Goal: Navigation & Orientation: Find specific page/section

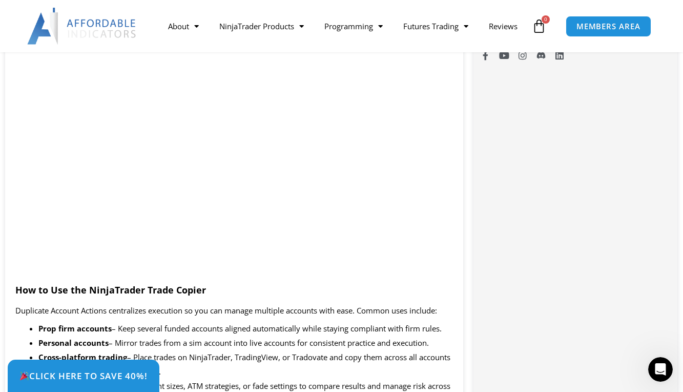
scroll to position [818, 0]
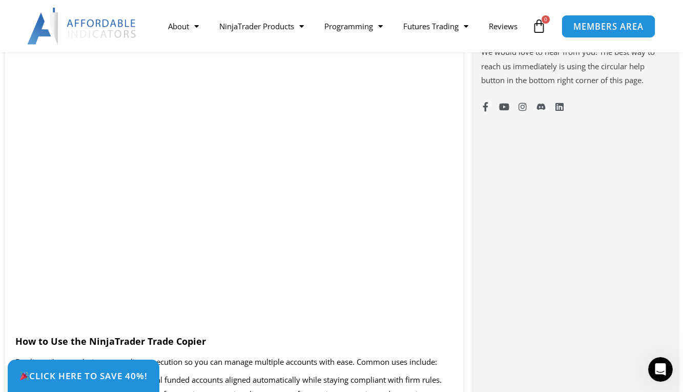
click at [610, 32] on link "MEMBERS AREA" at bounding box center [608, 25] width 94 height 23
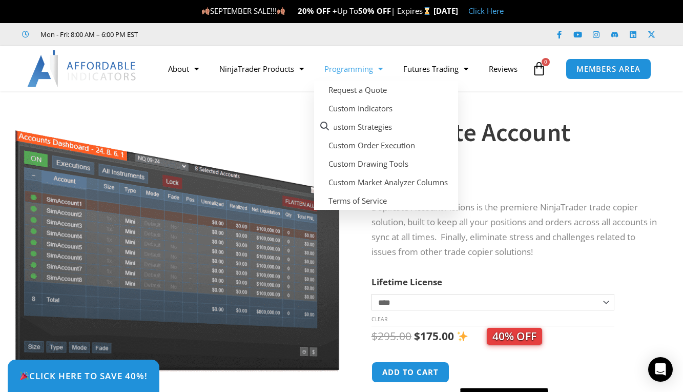
click at [358, 58] on link "Programming" at bounding box center [353, 69] width 79 height 24
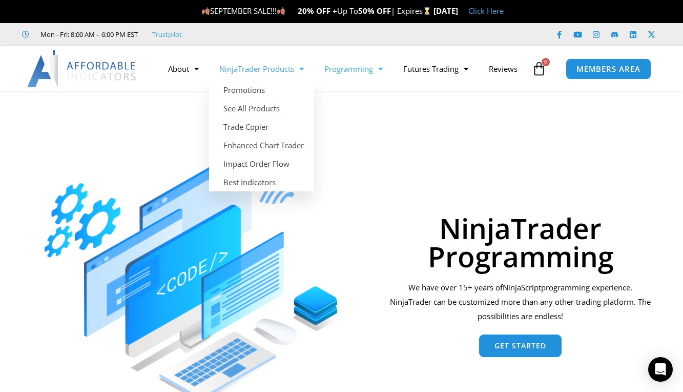
click at [256, 57] on link "NinjaTrader Products" at bounding box center [261, 69] width 105 height 24
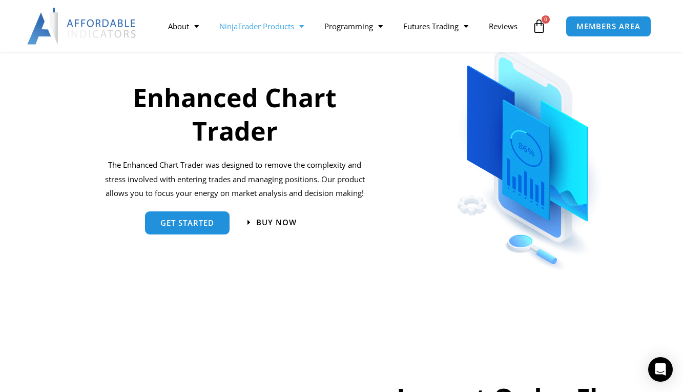
scroll to position [717, 0]
